Goal: Information Seeking & Learning: Learn about a topic

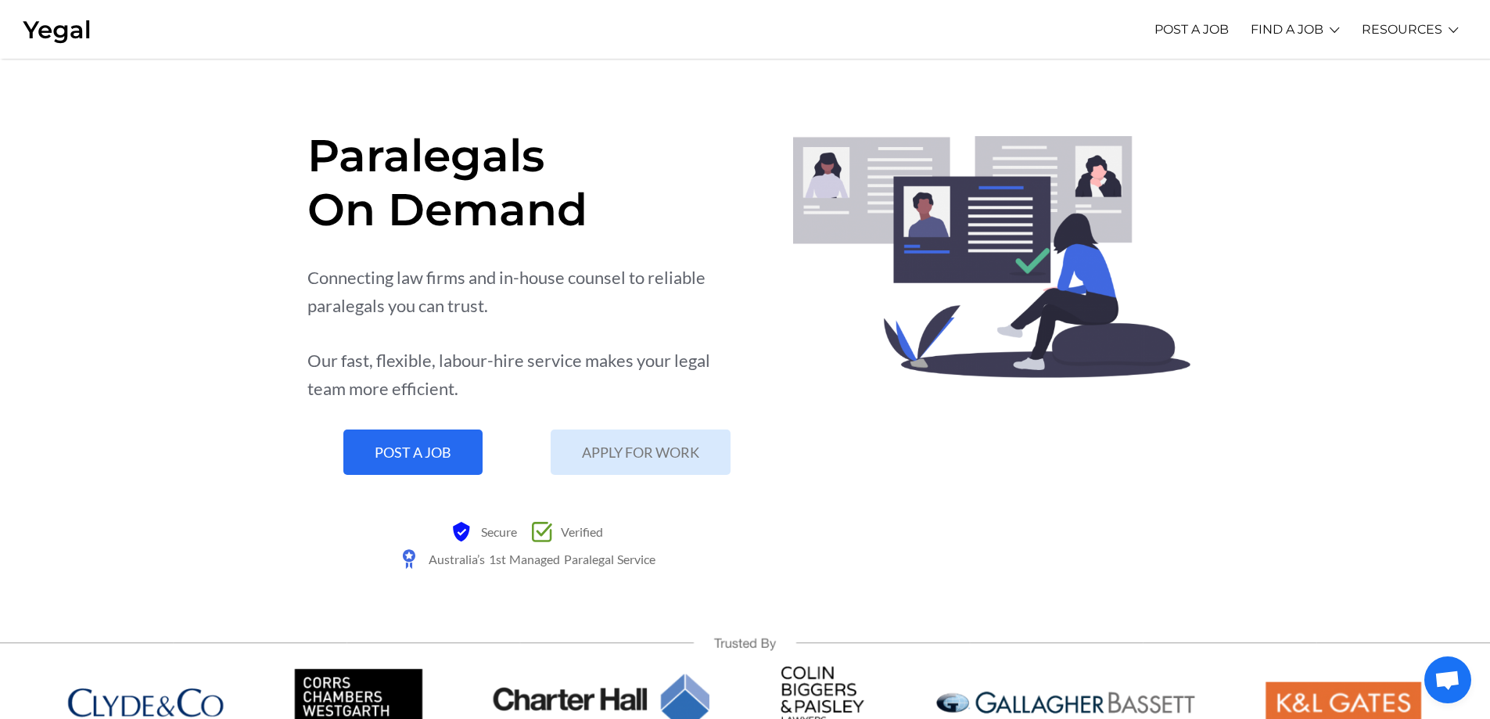
drag, startPoint x: 1495, startPoint y: 114, endPoint x: 1449, endPoint y: 87, distance: 53.7
click at [1389, 98] on link "Paralegal FAQs" at bounding box center [1378, 93] width 126 height 24
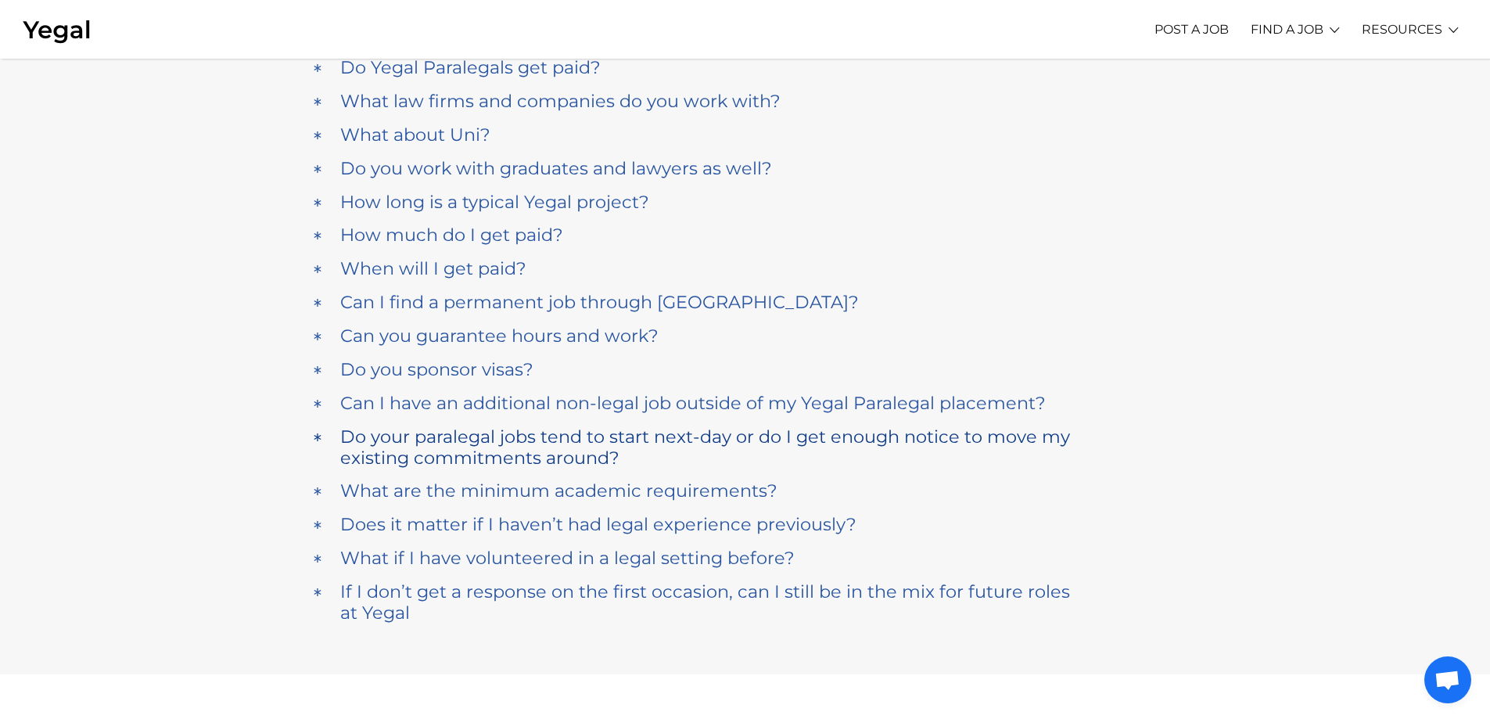
scroll to position [235, 0]
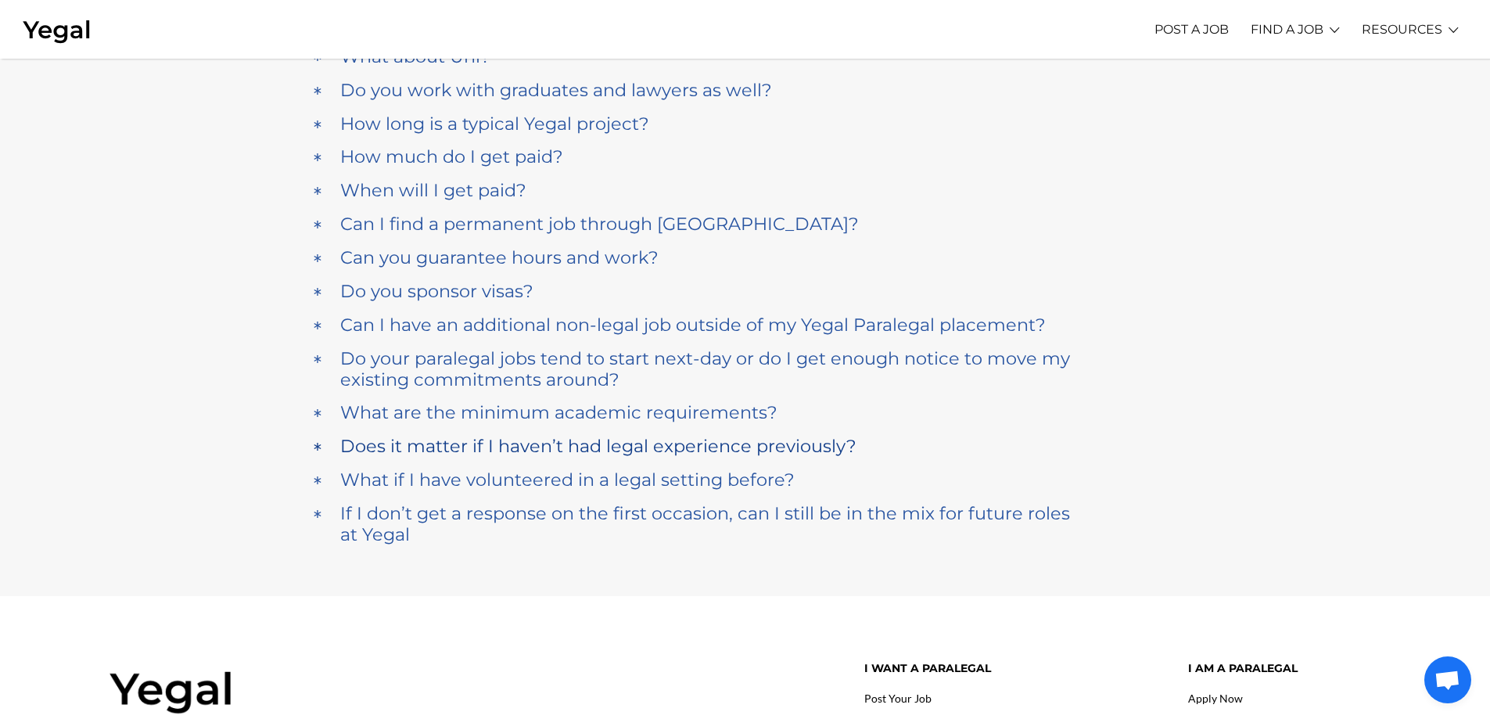
click at [712, 444] on h4 "Does it matter if I haven’t had legal experience previously?" at bounding box center [598, 446] width 516 height 21
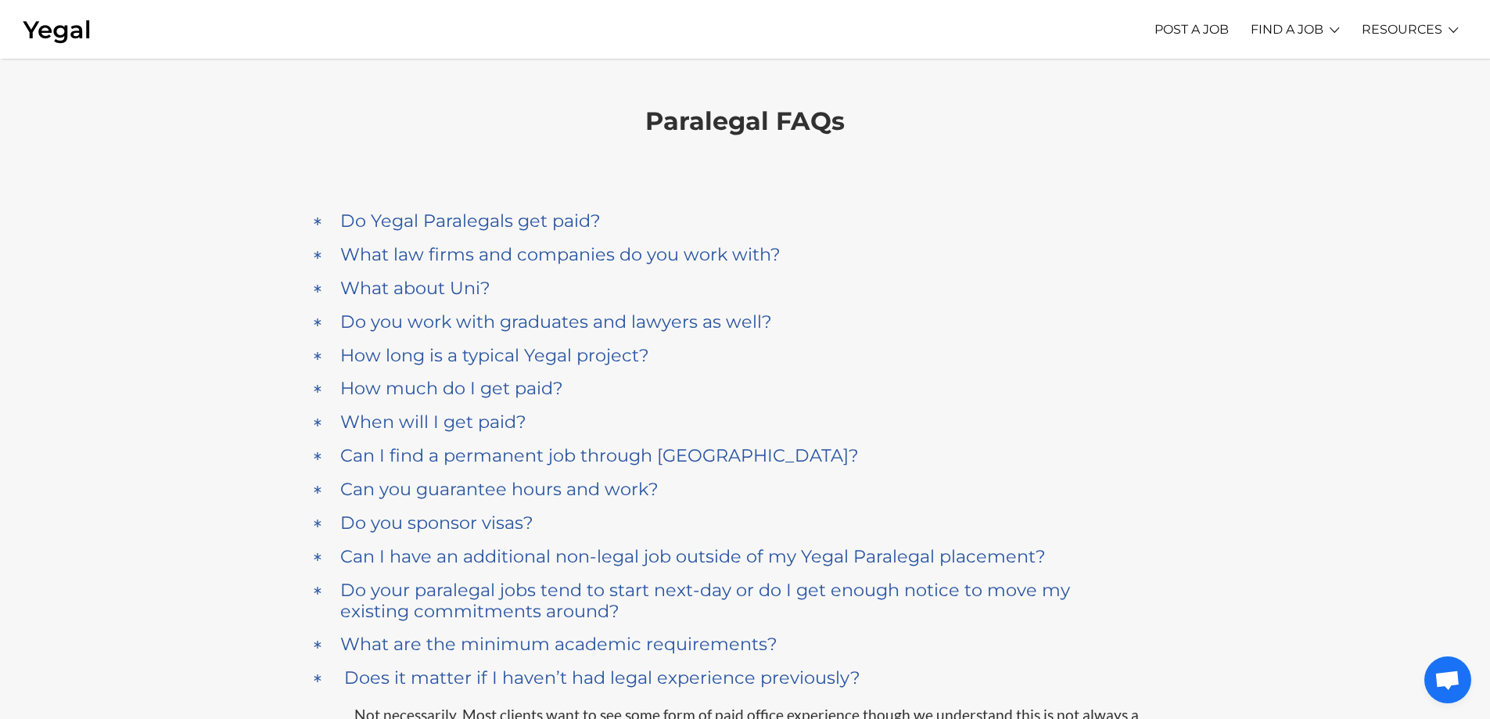
scroll to position [0, 0]
